Goal: Task Accomplishment & Management: Use online tool/utility

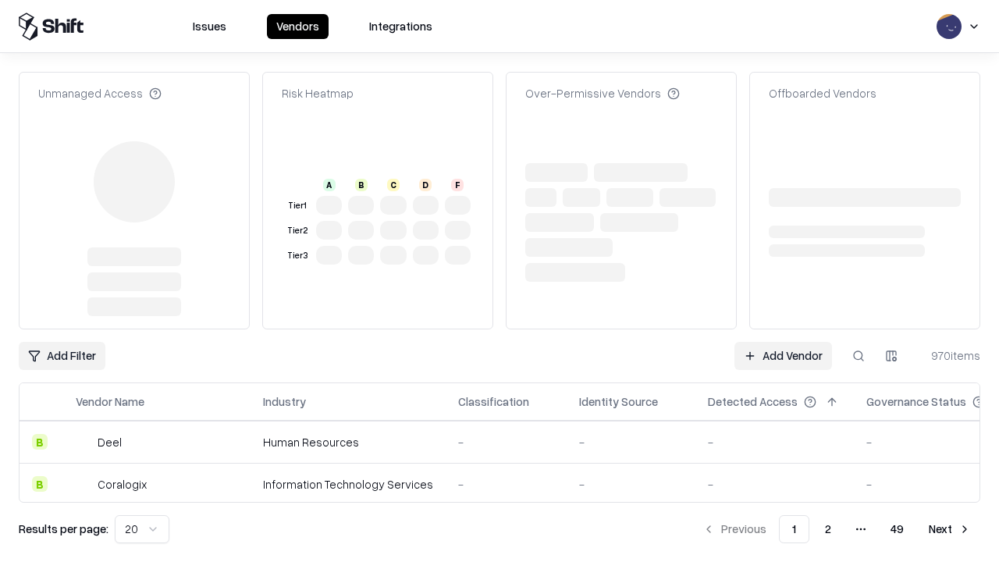
click at [783, 342] on link "Add Vendor" at bounding box center [784, 356] width 98 height 28
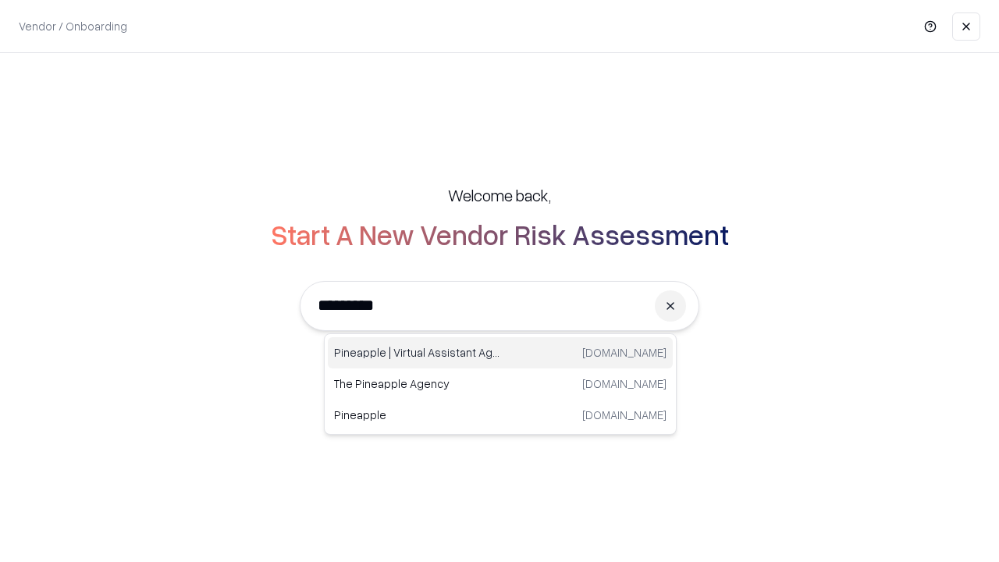
click at [500, 353] on div "Pineapple | Virtual Assistant Agency [DOMAIN_NAME]" at bounding box center [500, 352] width 345 height 31
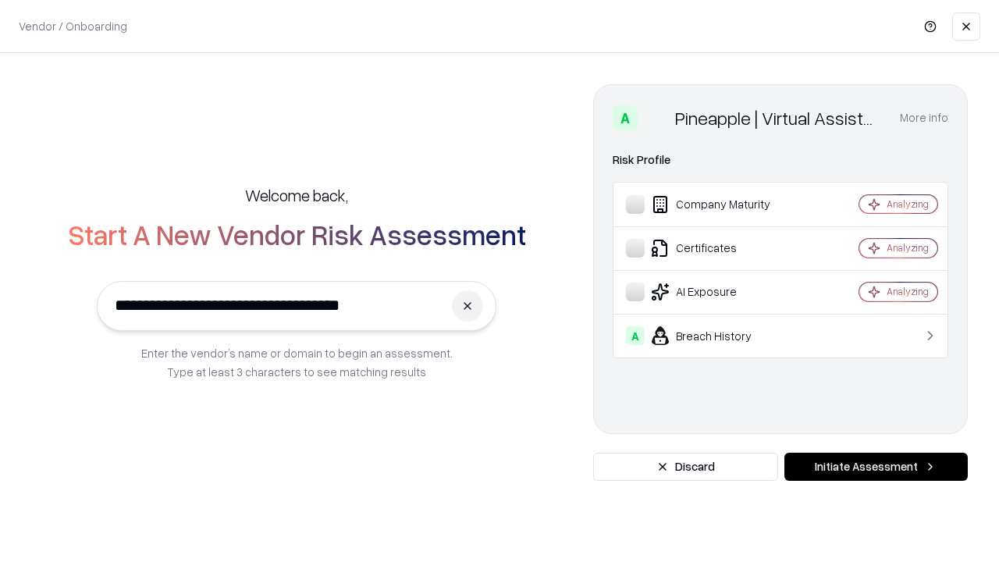
type input "**********"
click at [876, 467] on button "Initiate Assessment" at bounding box center [876, 467] width 183 height 28
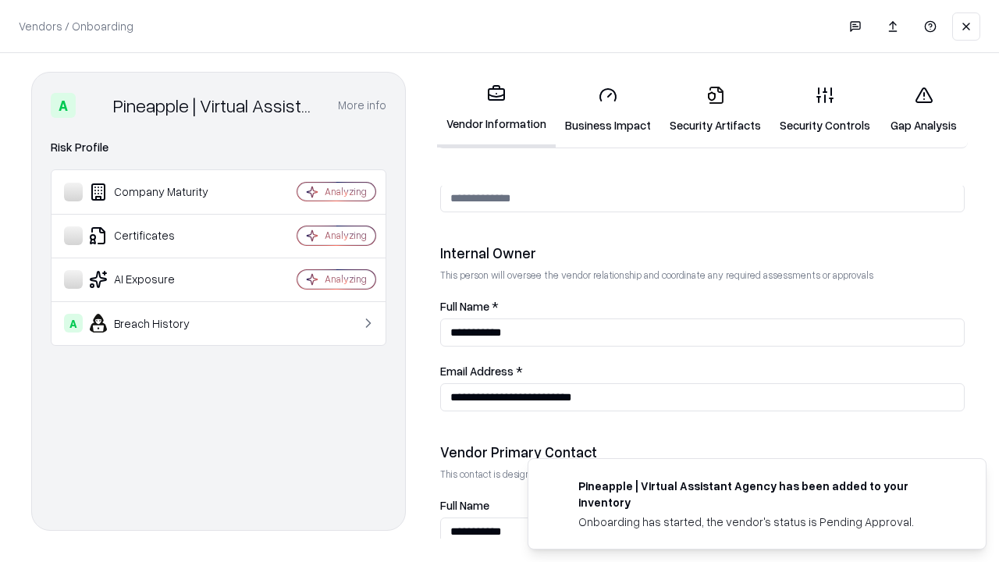
scroll to position [809, 0]
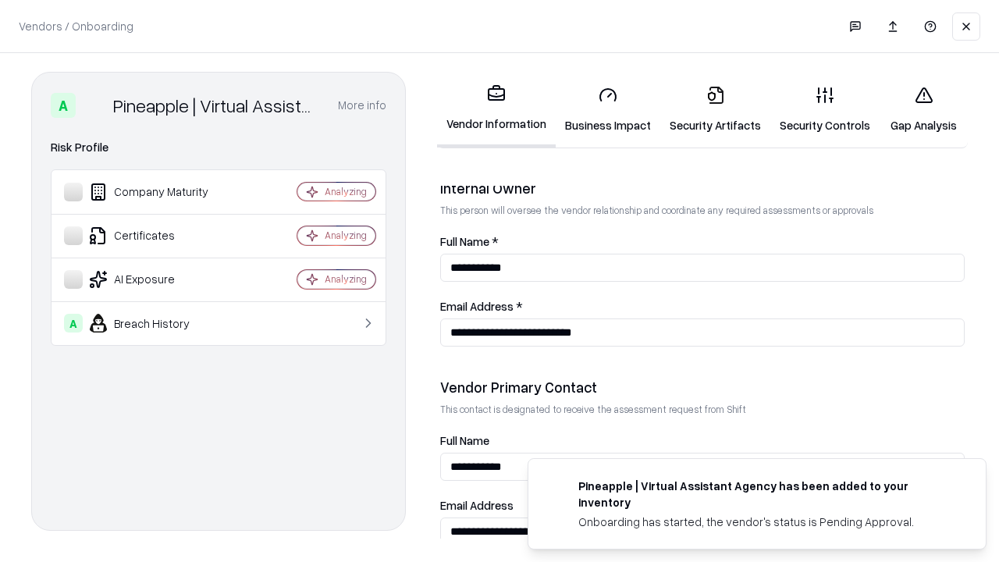
click at [608, 109] on link "Business Impact" at bounding box center [608, 109] width 105 height 73
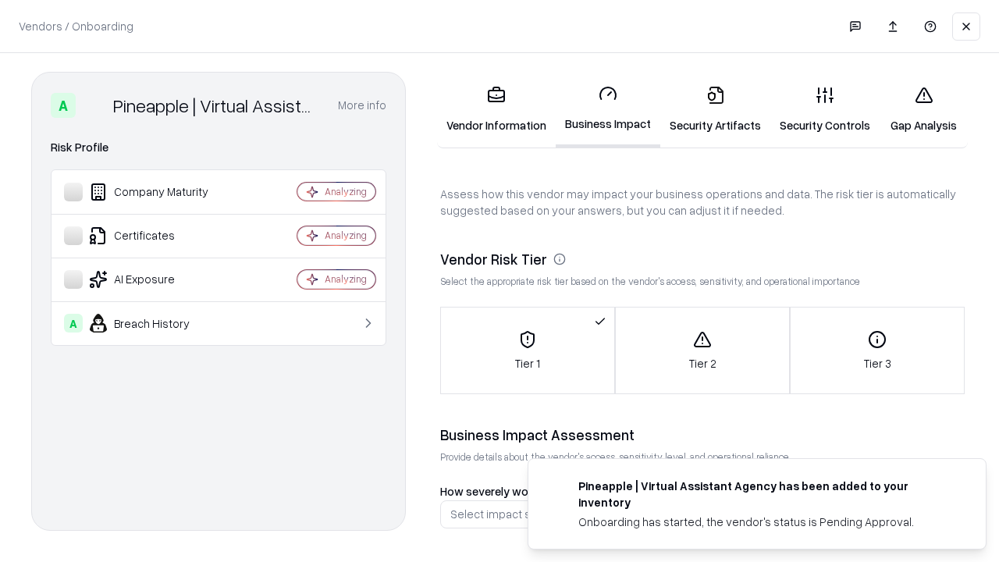
click at [924, 109] on link "Gap Analysis" at bounding box center [924, 109] width 88 height 73
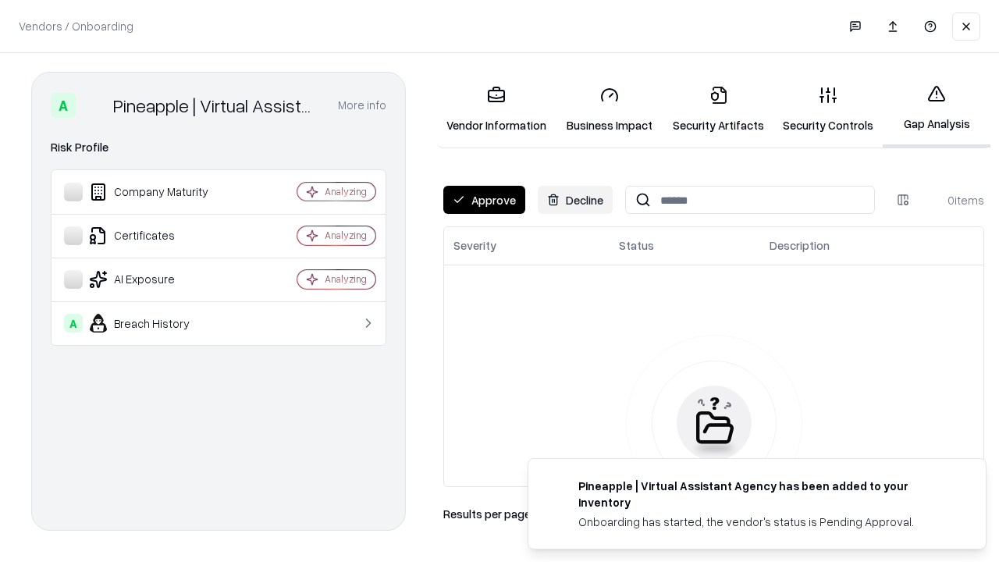
click at [484, 200] on button "Approve" at bounding box center [484, 200] width 82 height 28
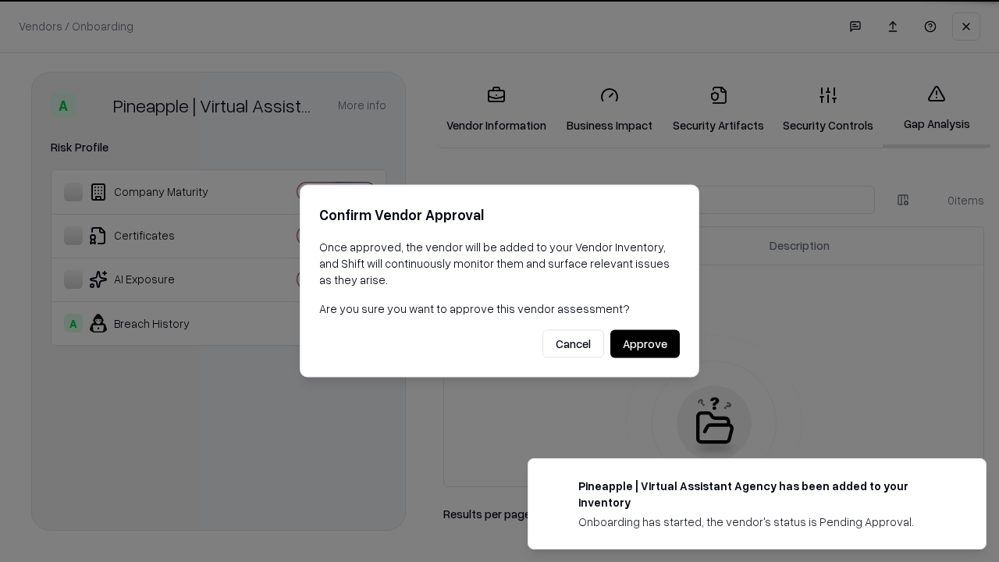
click at [645, 343] on button "Approve" at bounding box center [644, 344] width 69 height 28
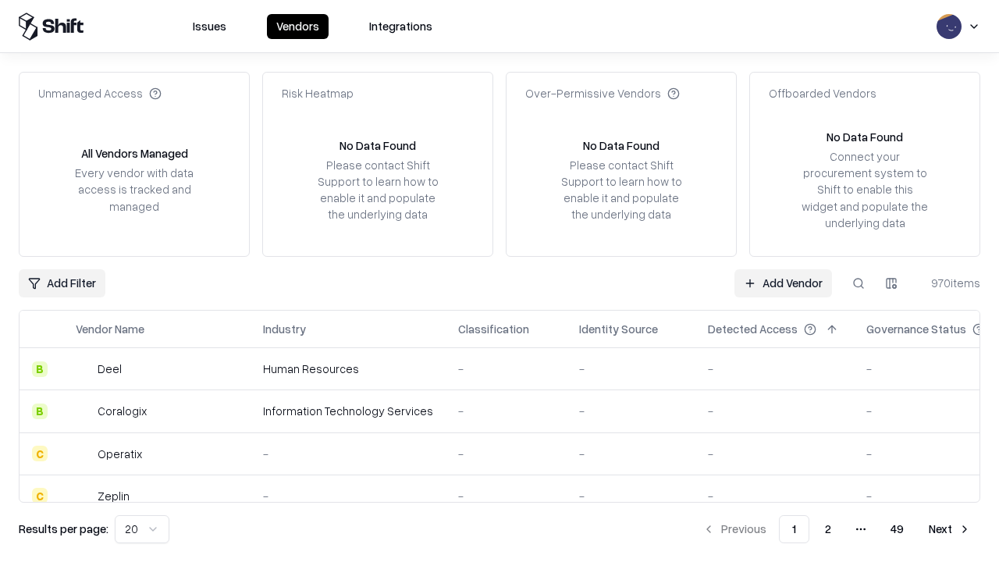
type input "**********"
click at [783, 283] on link "Add Vendor" at bounding box center [784, 283] width 98 height 28
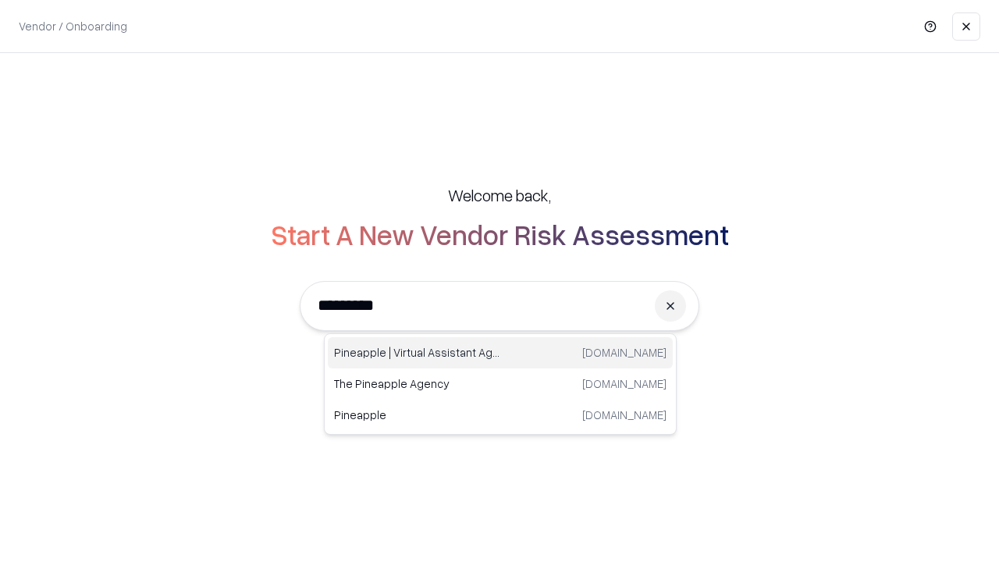
click at [500, 353] on div "Pineapple | Virtual Assistant Agency [DOMAIN_NAME]" at bounding box center [500, 352] width 345 height 31
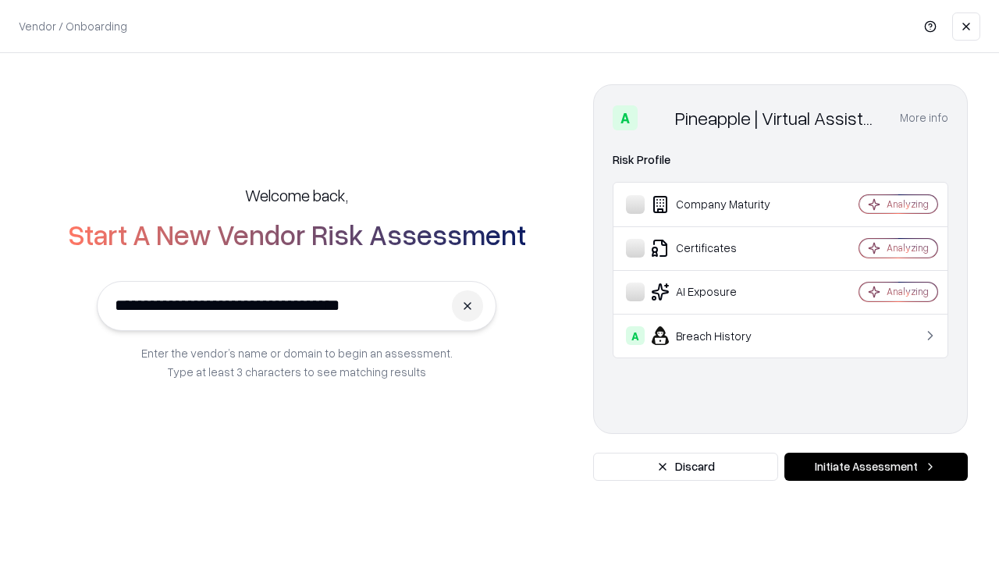
type input "**********"
click at [876, 467] on button "Initiate Assessment" at bounding box center [876, 467] width 183 height 28
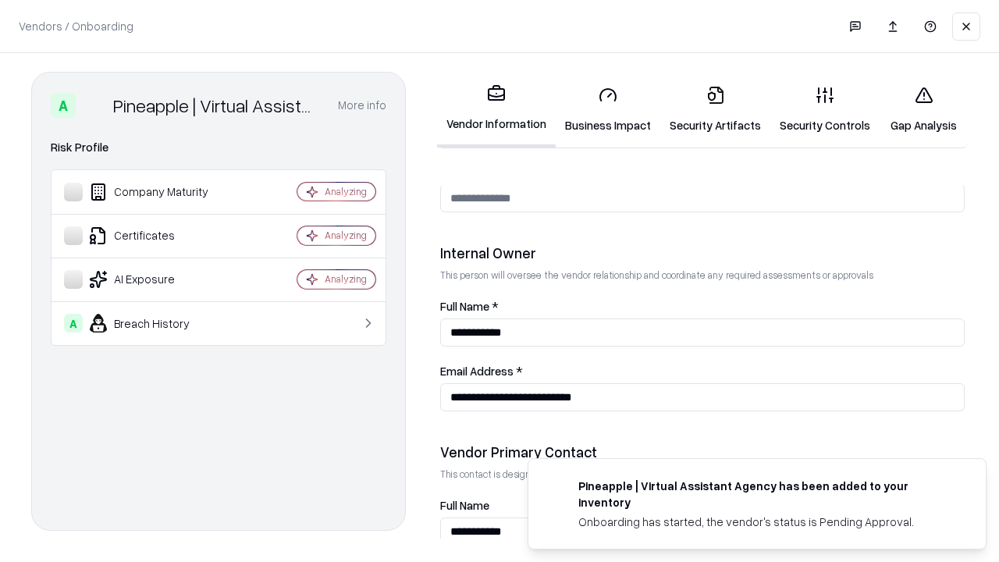
scroll to position [809, 0]
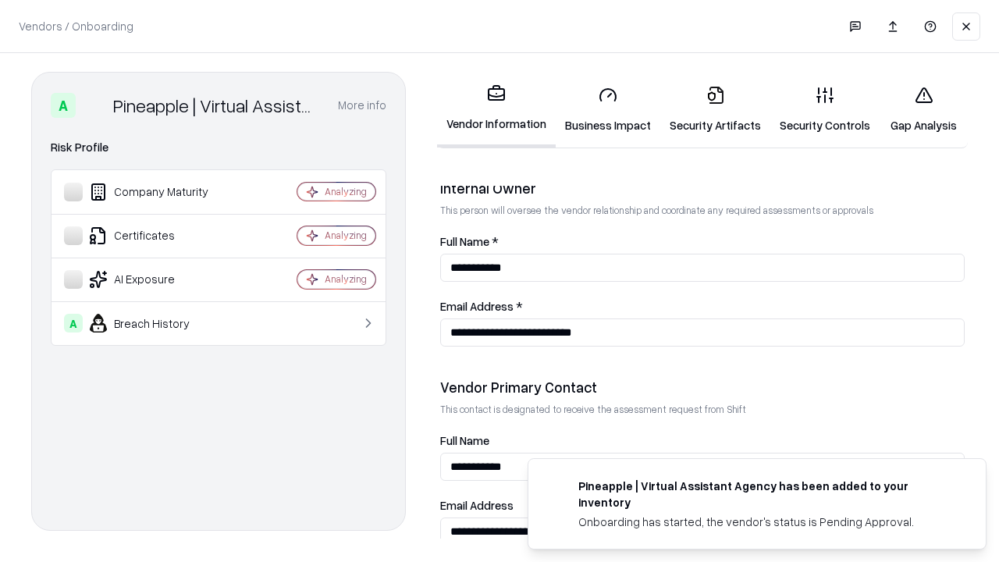
click at [924, 109] on link "Gap Analysis" at bounding box center [924, 109] width 88 height 73
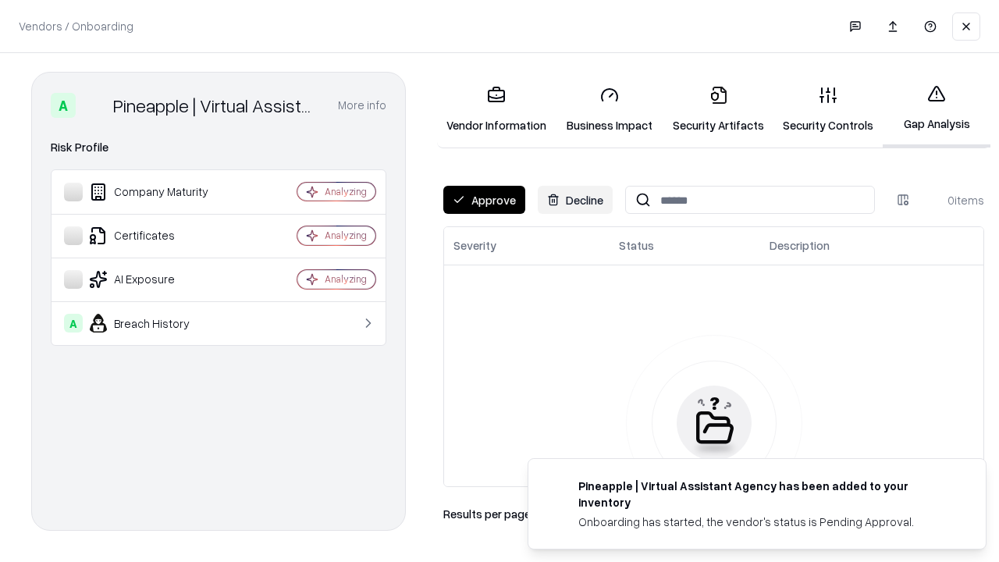
click at [484, 200] on button "Approve" at bounding box center [484, 200] width 82 height 28
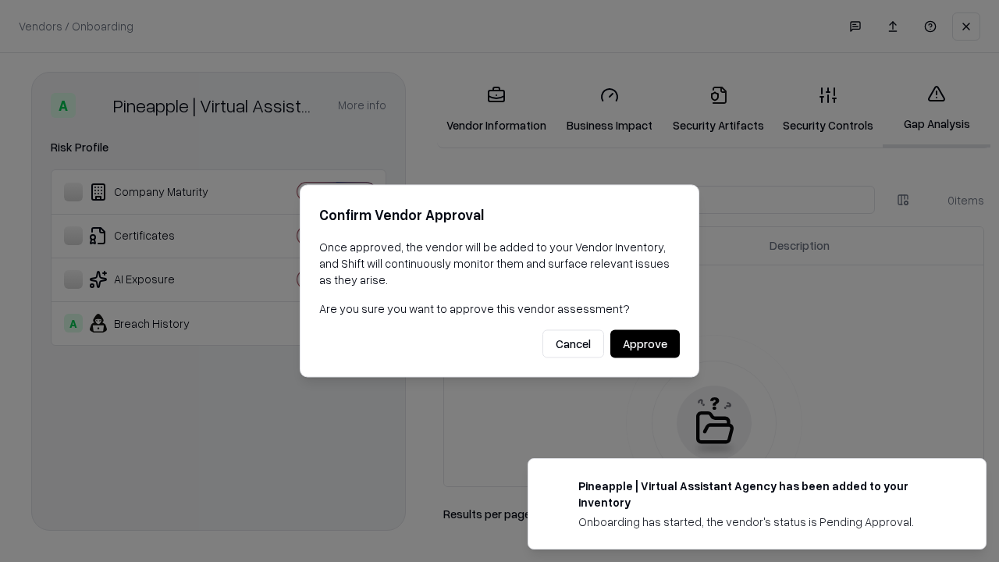
click at [645, 343] on button "Approve" at bounding box center [644, 344] width 69 height 28
